Goal: Navigation & Orientation: Find specific page/section

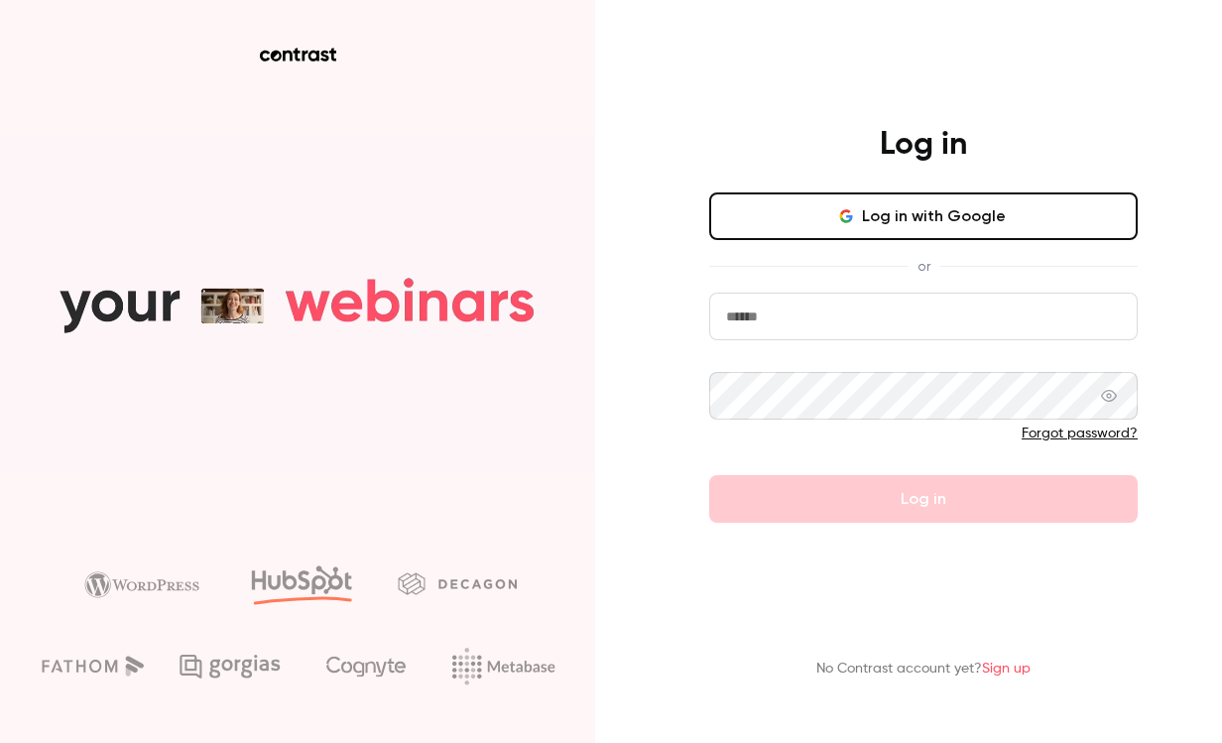
click at [787, 329] on input "email" at bounding box center [923, 317] width 429 height 48
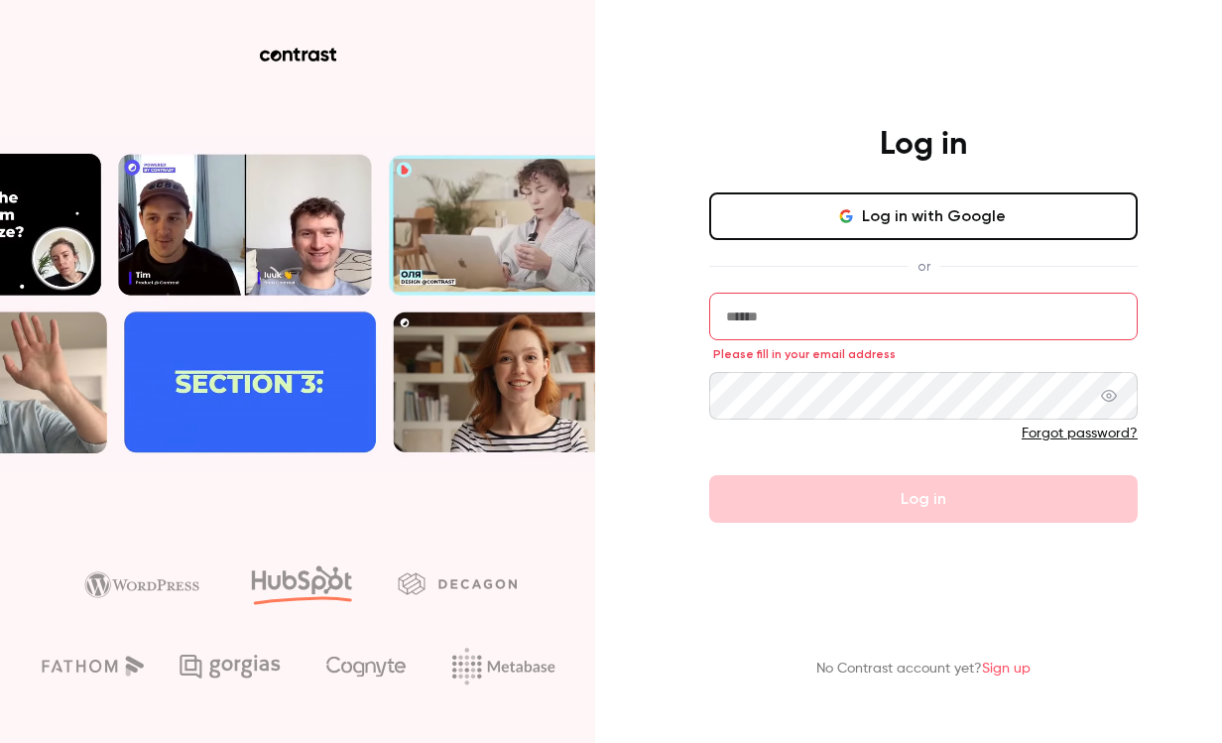
type input "**********"
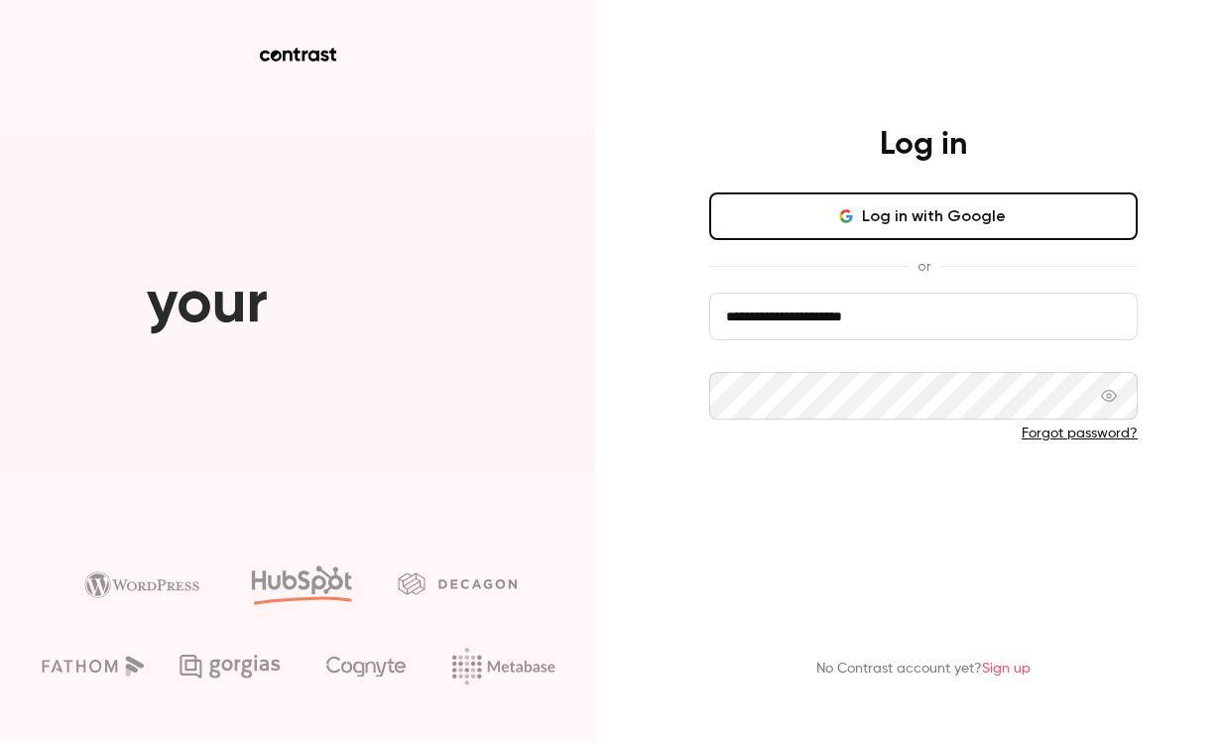
click at [904, 497] on button "Log in" at bounding box center [923, 499] width 429 height 48
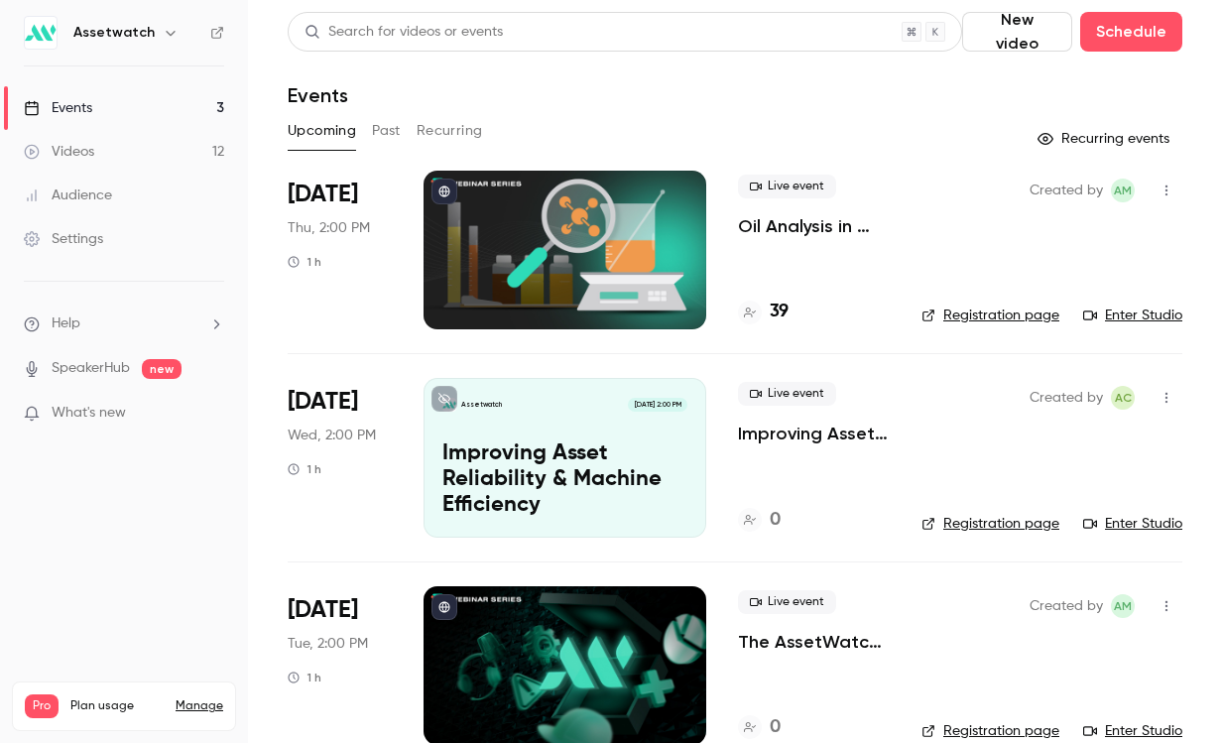
click at [160, 139] on link "Videos 12" at bounding box center [124, 152] width 248 height 44
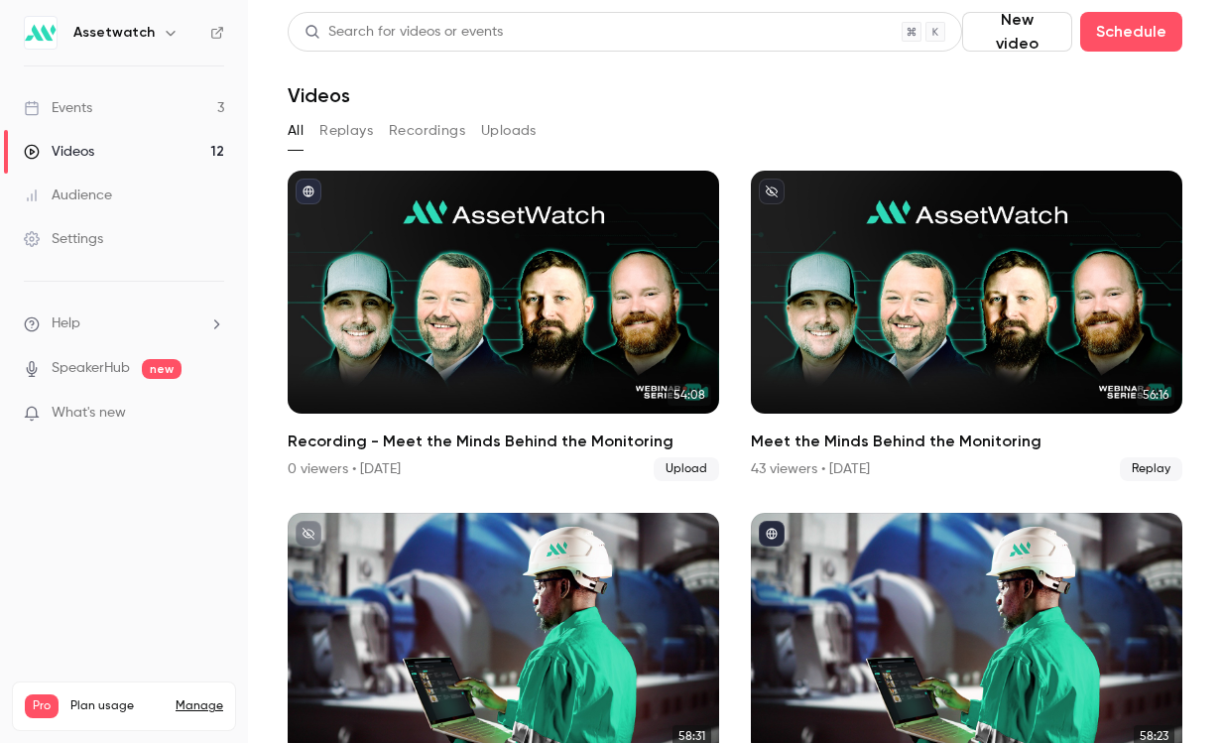
click at [154, 111] on link "Events 3" at bounding box center [124, 108] width 248 height 44
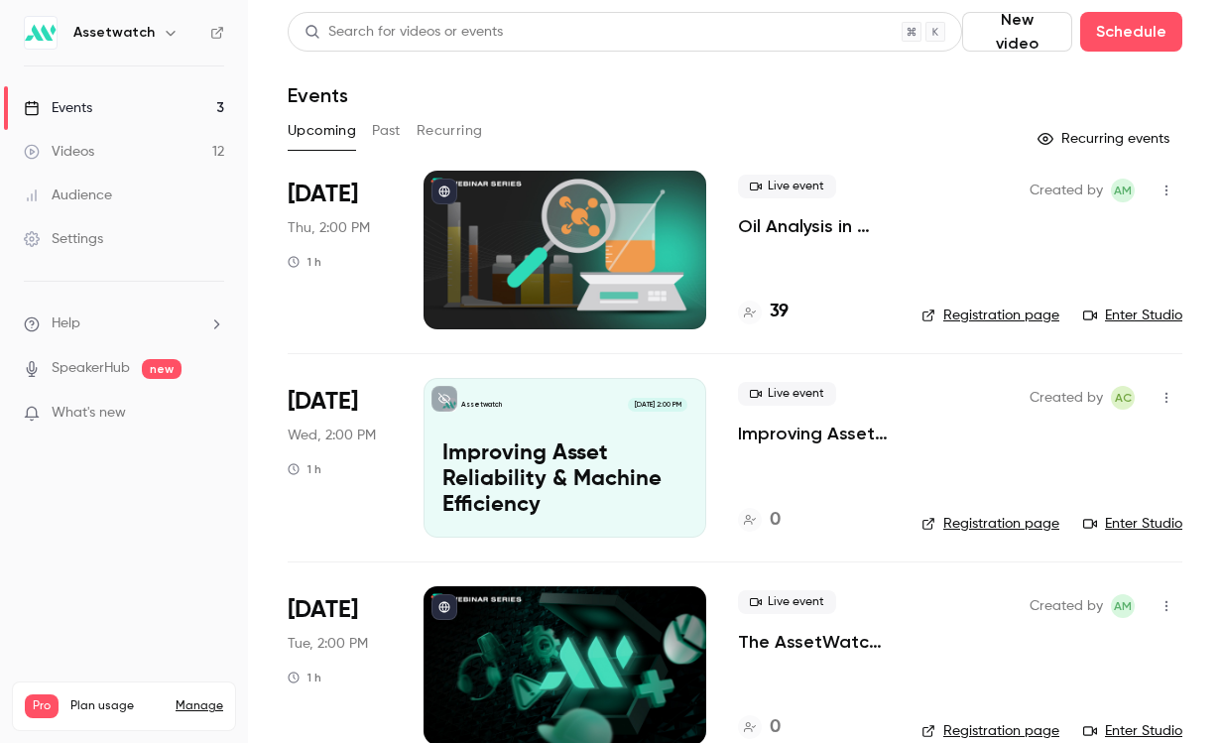
click at [385, 136] on button "Past" at bounding box center [386, 131] width 29 height 32
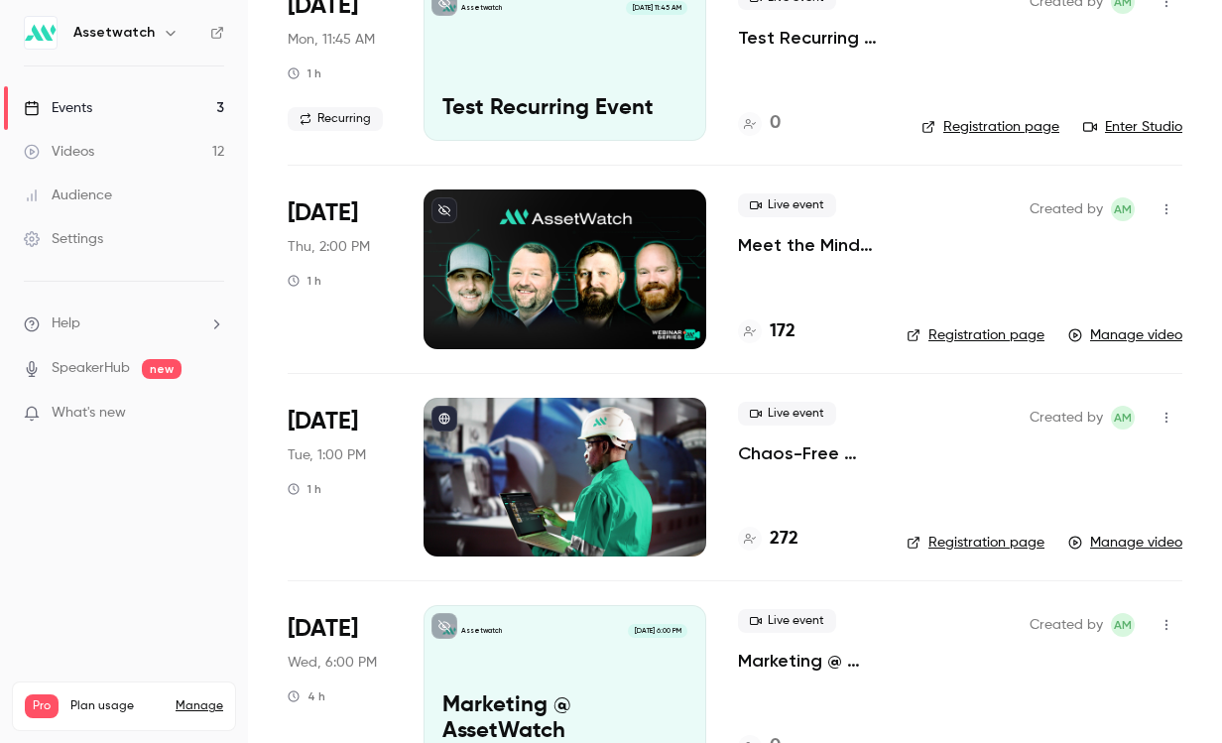
scroll to position [203, 0]
